Goal: Task Accomplishment & Management: Manage account settings

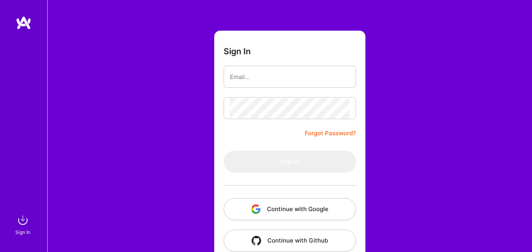
scroll to position [39, 0]
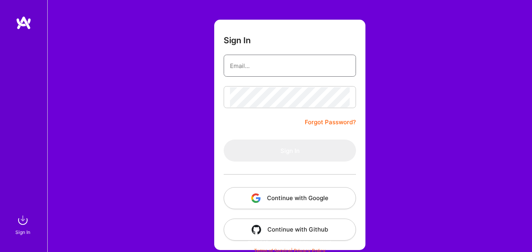
click at [260, 63] on input "email" at bounding box center [290, 66] width 120 height 20
click at [165, 61] on div "Sign In Forgot Password? Sign In Continue with Google Continue with Github" at bounding box center [289, 109] width 485 height 296
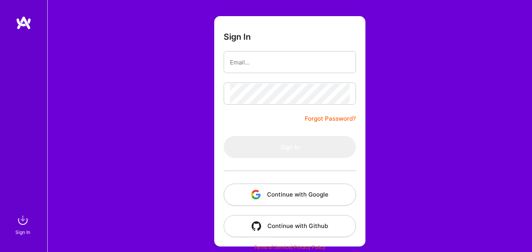
scroll to position [43, 0]
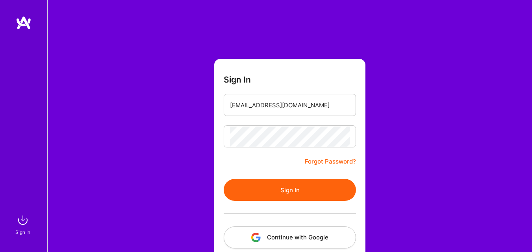
click at [293, 189] on button "Sign In" at bounding box center [290, 190] width 132 height 22
drag, startPoint x: 311, startPoint y: 105, endPoint x: 295, endPoint y: 115, distance: 18.9
click at [311, 105] on input "[EMAIL_ADDRESS][DOMAIN_NAME]" at bounding box center [290, 105] width 120 height 20
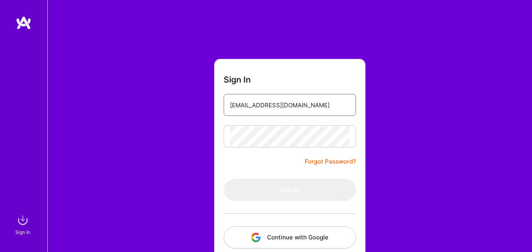
click at [318, 105] on input "[EMAIL_ADDRESS][DOMAIN_NAME]" at bounding box center [290, 105] width 120 height 20
type input "G"
type input "J"
type input "[EMAIL_ADDRESS][DOMAIN_NAME]"
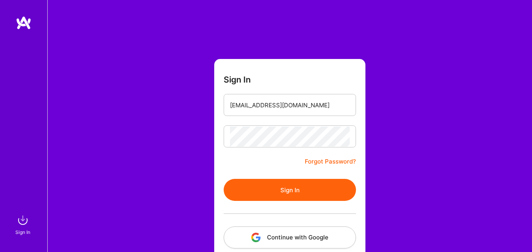
click at [248, 193] on button "Sign In" at bounding box center [290, 190] width 132 height 22
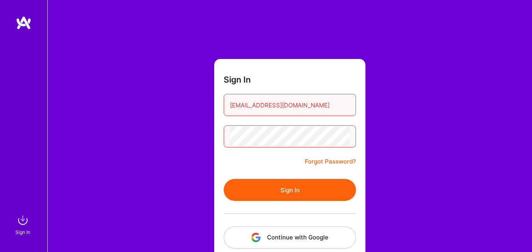
click at [251, 181] on button "Sign In" at bounding box center [290, 190] width 132 height 22
